Goal: Transaction & Acquisition: Book appointment/travel/reservation

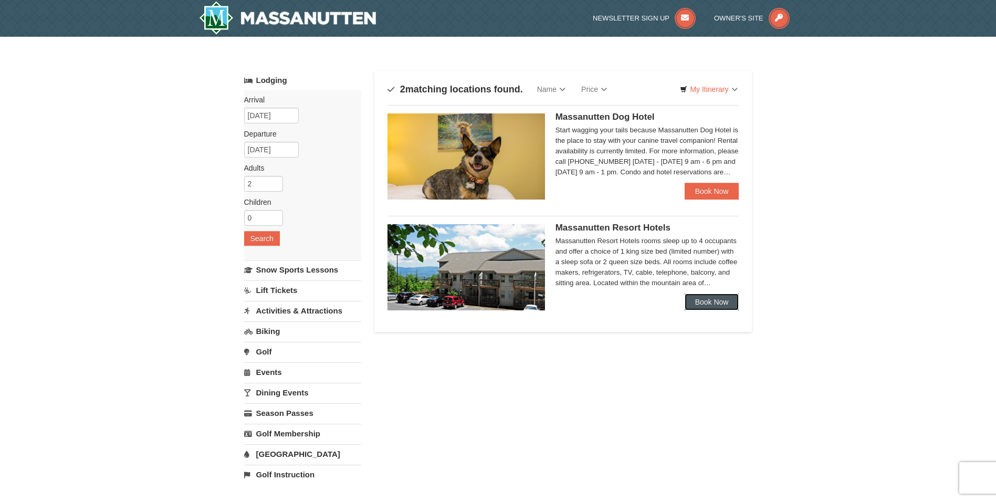
click at [701, 303] on link "Book Now" at bounding box center [711, 301] width 55 height 17
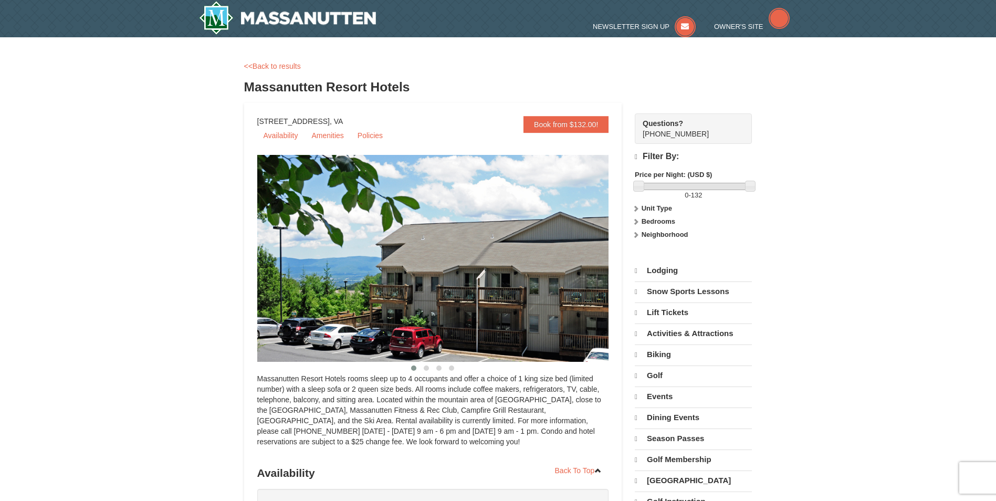
select select "10"
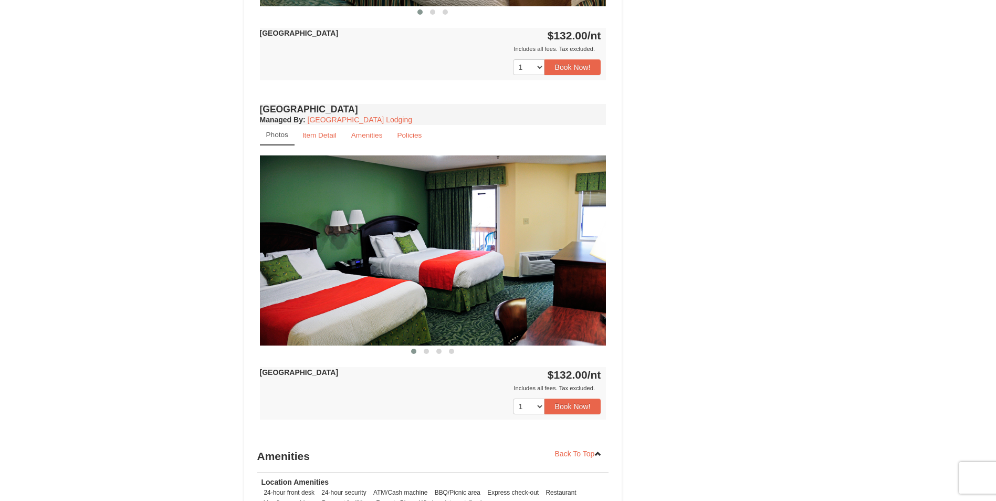
scroll to position [630, 0]
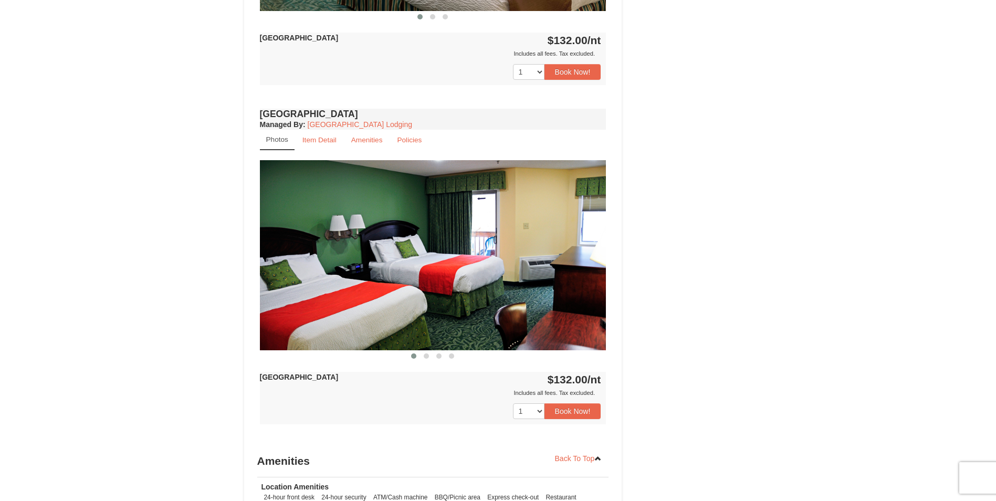
click at [449, 277] on img at bounding box center [433, 254] width 346 height 189
click at [551, 330] on img at bounding box center [433, 254] width 346 height 189
click at [603, 273] on img at bounding box center [433, 254] width 346 height 189
click at [429, 357] on button at bounding box center [426, 356] width 13 height 10
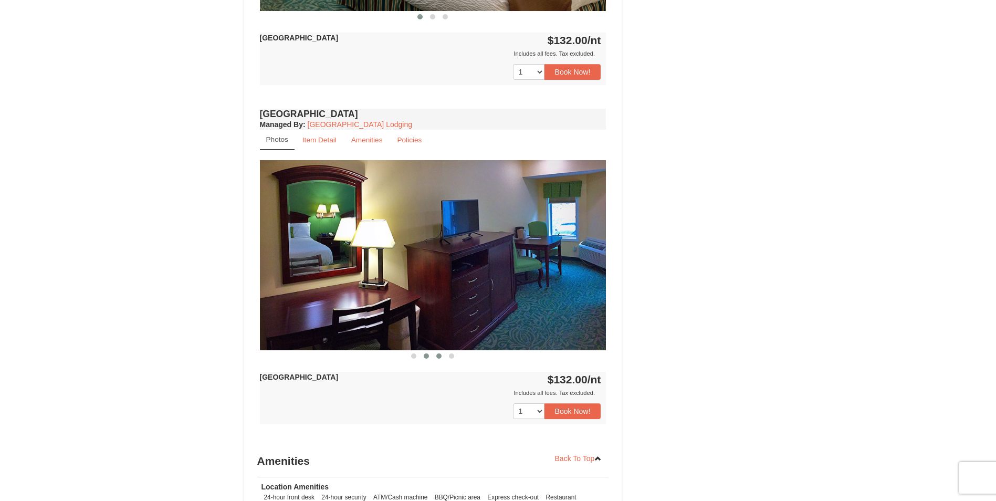
click at [438, 355] on span at bounding box center [438, 355] width 5 height 5
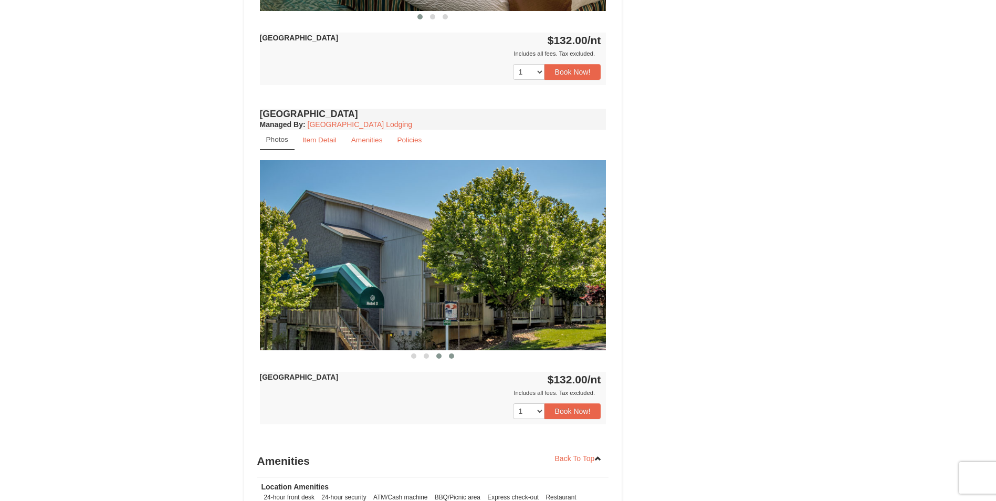
click at [454, 354] on span at bounding box center [451, 355] width 5 height 5
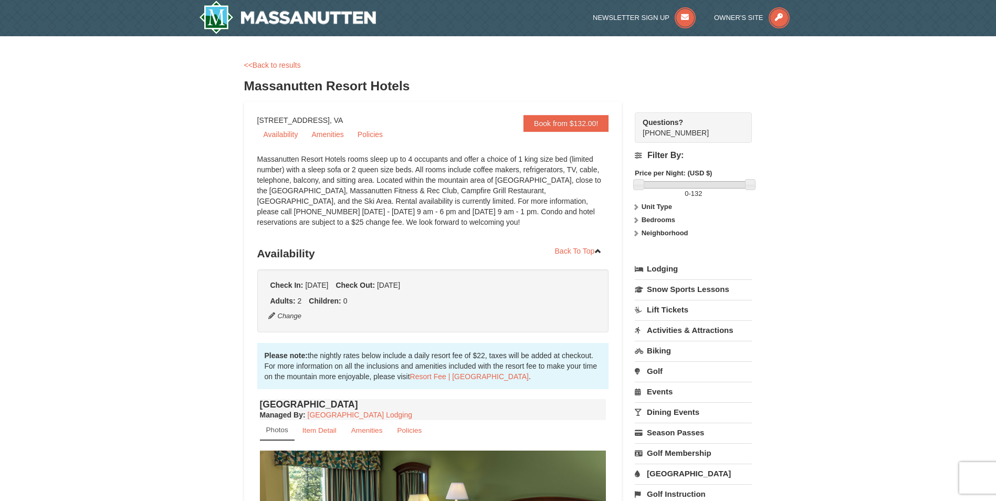
scroll to position [0, 0]
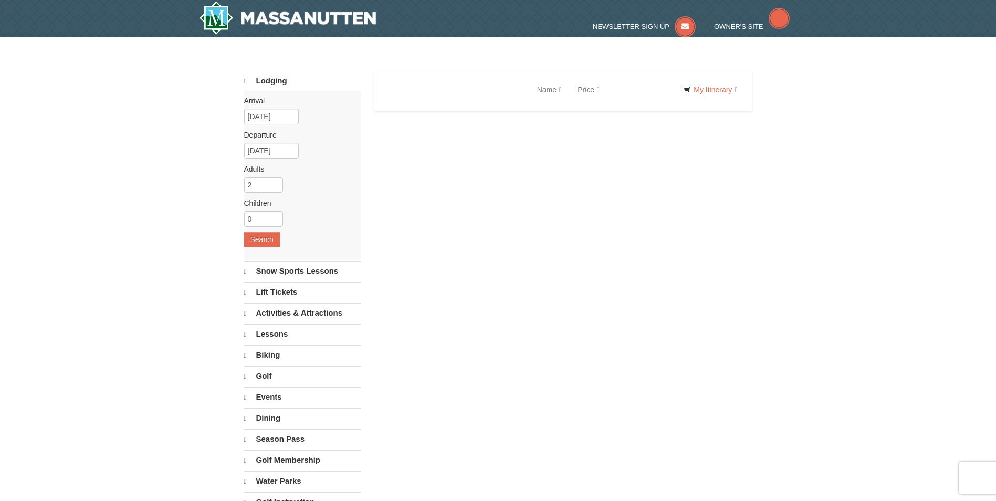
select select "10"
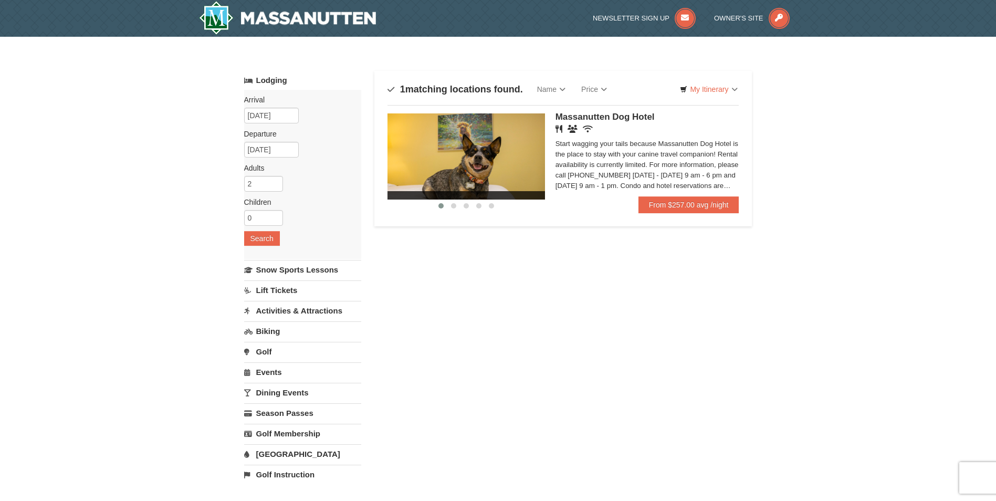
scroll to position [52, 0]
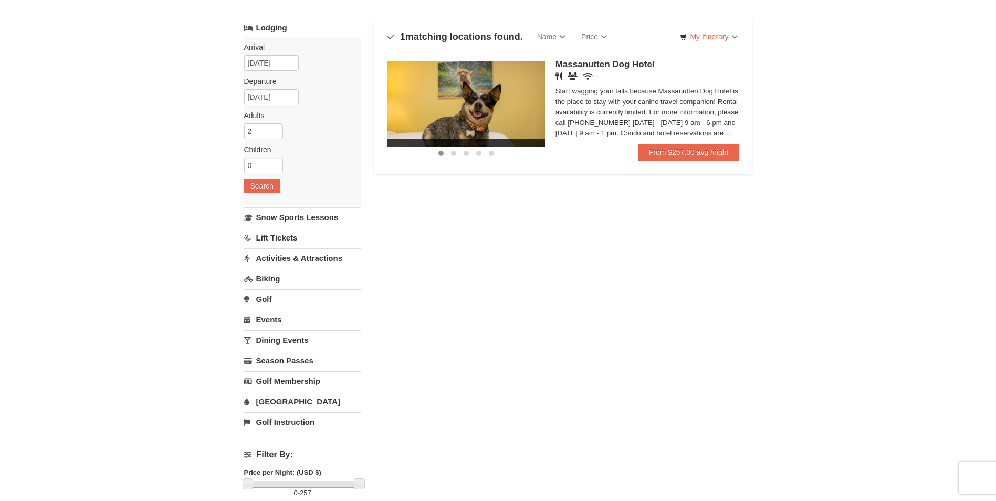
click at [291, 236] on link "Lift Tickets" at bounding box center [302, 237] width 117 height 19
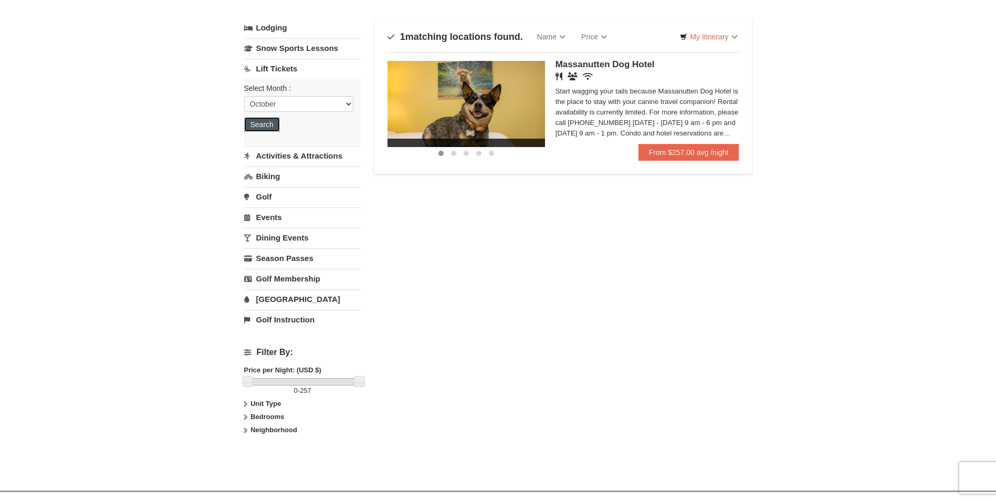
click at [257, 123] on button "Search" at bounding box center [262, 124] width 36 height 15
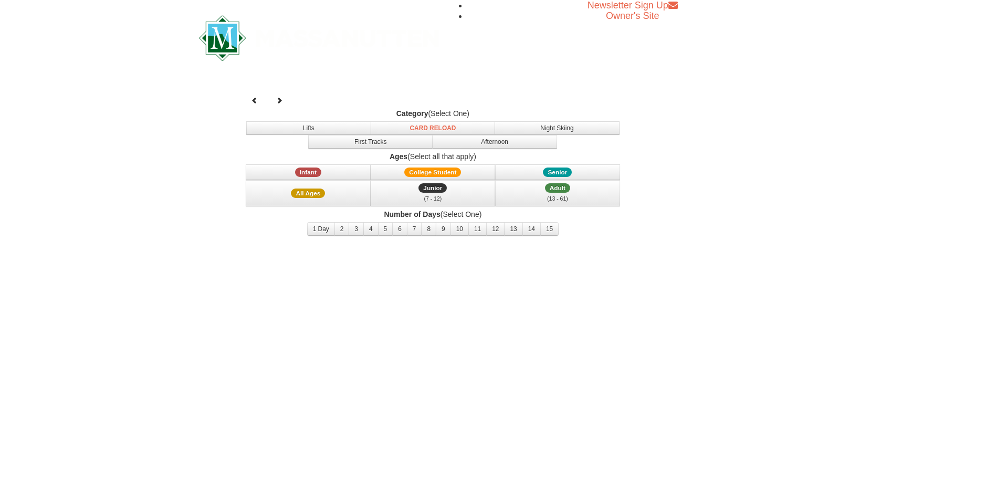
select select "10"
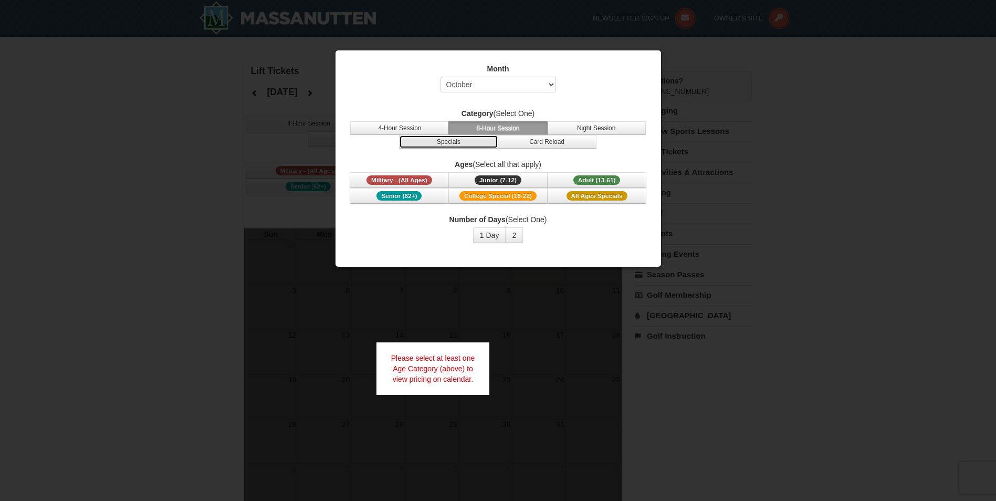
click at [450, 144] on button "Specials" at bounding box center [448, 142] width 99 height 14
click at [408, 181] on span "Military - (All Ages)" at bounding box center [399, 179] width 66 height 9
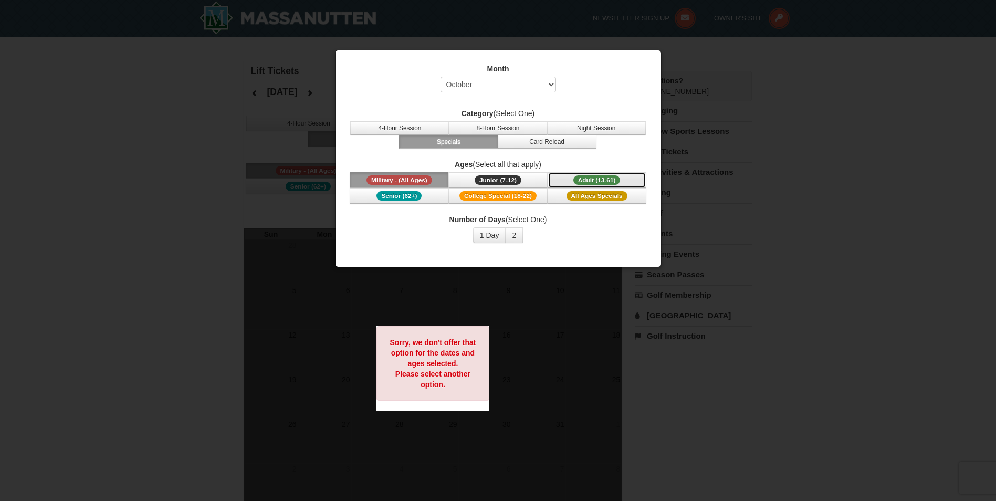
click at [588, 177] on span "Adult (13-61)" at bounding box center [596, 179] width 47 height 9
